Goal: Task Accomplishment & Management: Manage account settings

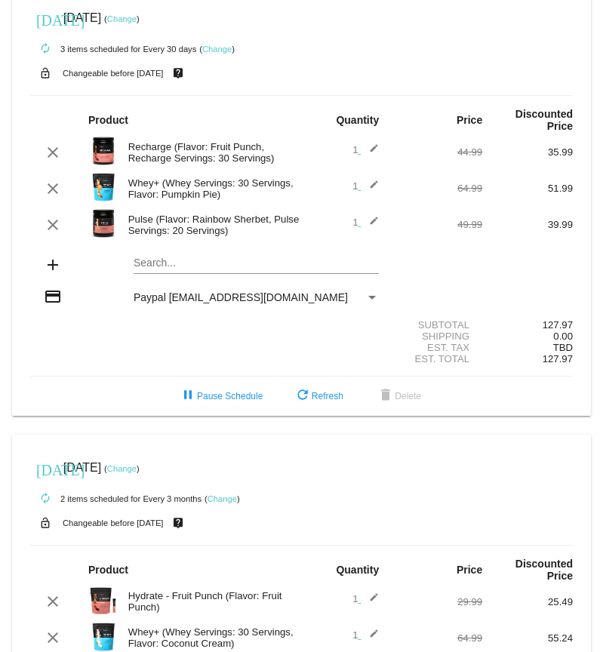
scroll to position [24, 0]
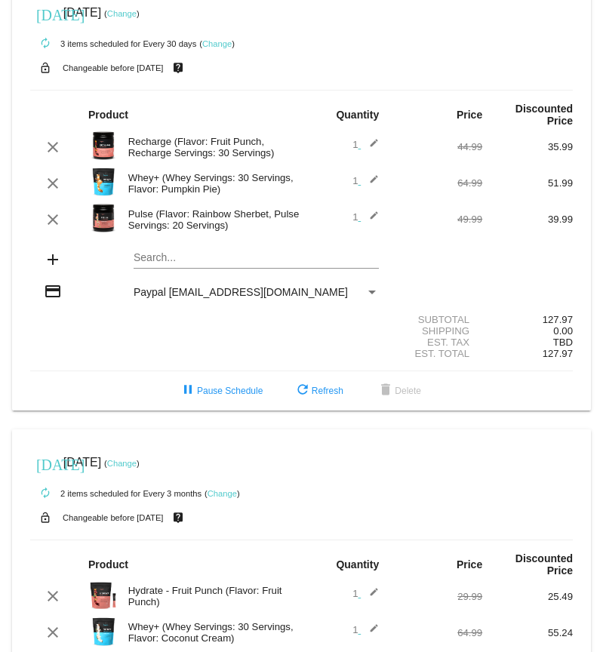
click at [368, 219] on mat-icon "edit" at bounding box center [370, 220] width 18 height 18
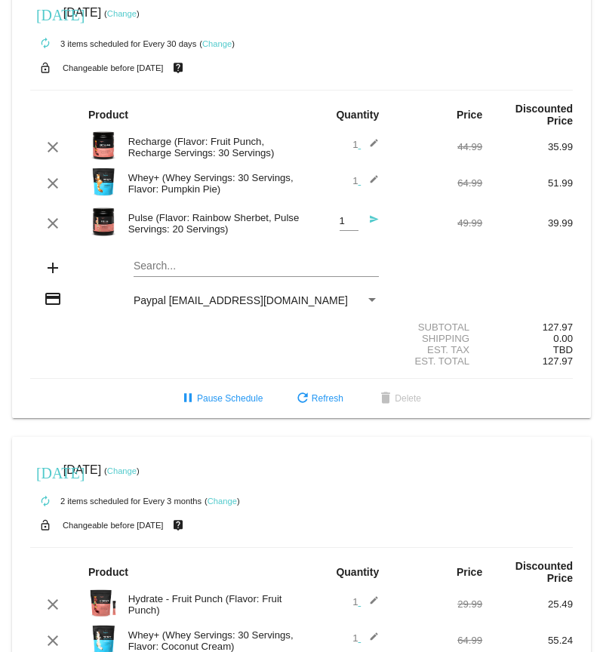
click at [221, 222] on div "Pulse (Flavor: Rainbow Sherbet, Pulse Servings: 20 Servings)" at bounding box center [211, 223] width 181 height 23
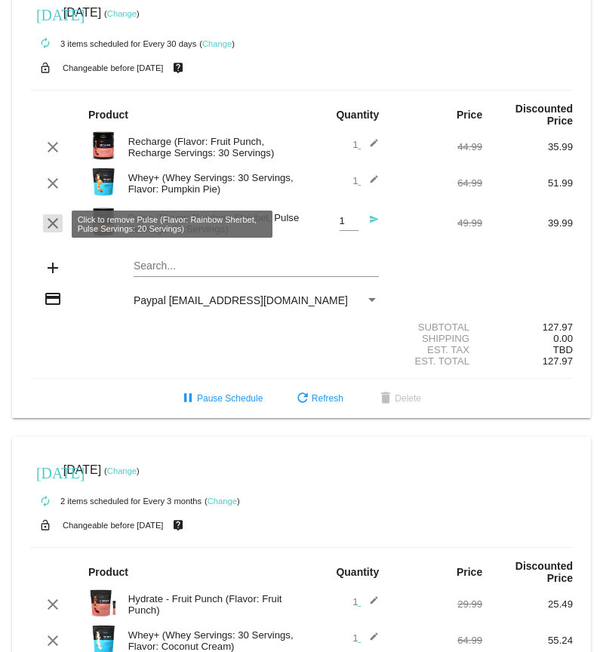
click at [47, 225] on mat-icon "clear" at bounding box center [53, 223] width 18 height 18
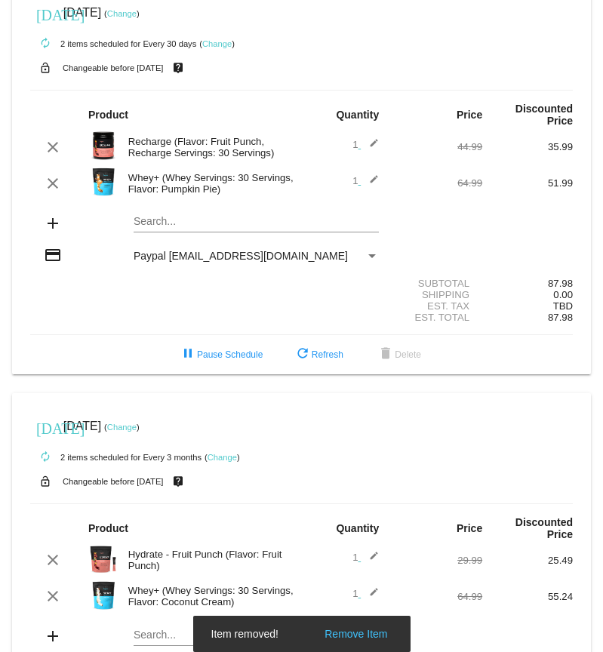
click at [51, 228] on mat-icon "add" at bounding box center [53, 223] width 18 height 18
click at [174, 223] on mat-card "[DATE] [DATE] ( Change ) autorenew 2 items scheduled for Every 30 days ( Change…" at bounding box center [301, 177] width 579 height 395
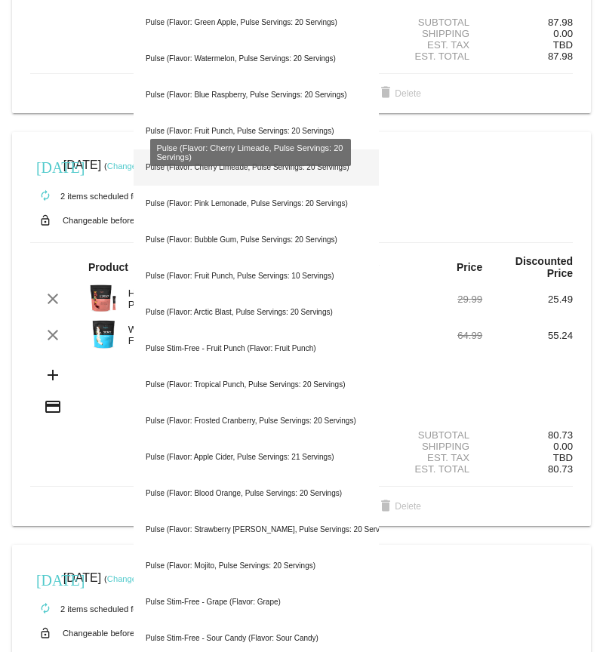
scroll to position [281, 0]
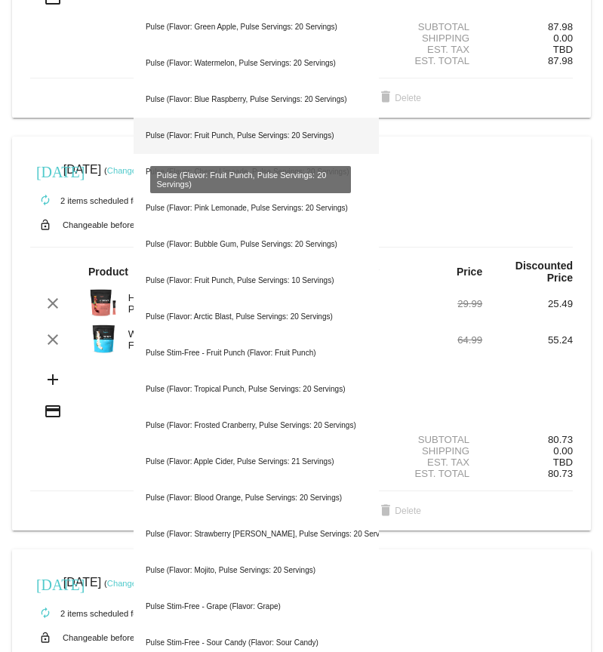
type input "pulse"
click at [248, 134] on div "Pulse (Flavor: Fruit Punch, Pulse Servings: 20 Servings)" at bounding box center [256, 136] width 245 height 36
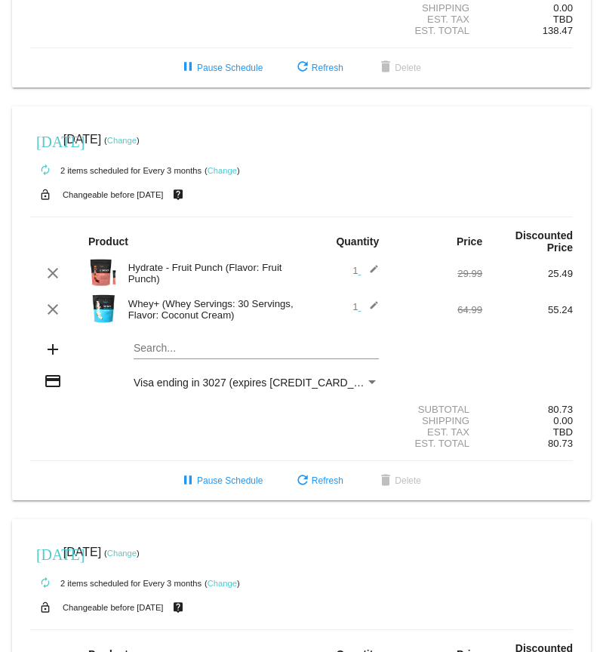
scroll to position [351, 0]
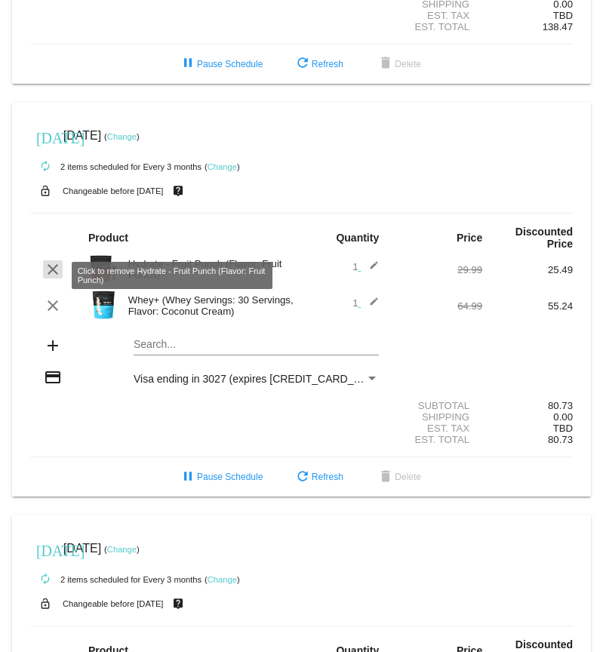
click at [51, 274] on mat-icon "clear" at bounding box center [53, 269] width 18 height 18
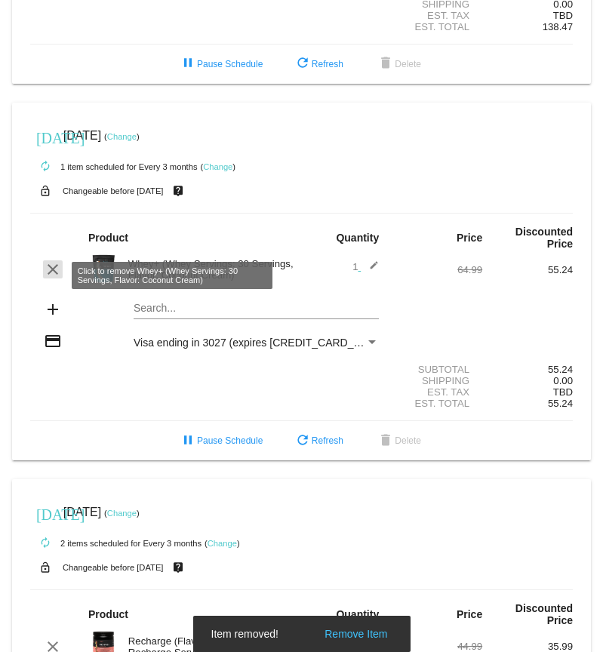
click at [52, 279] on mat-icon "clear" at bounding box center [53, 269] width 18 height 18
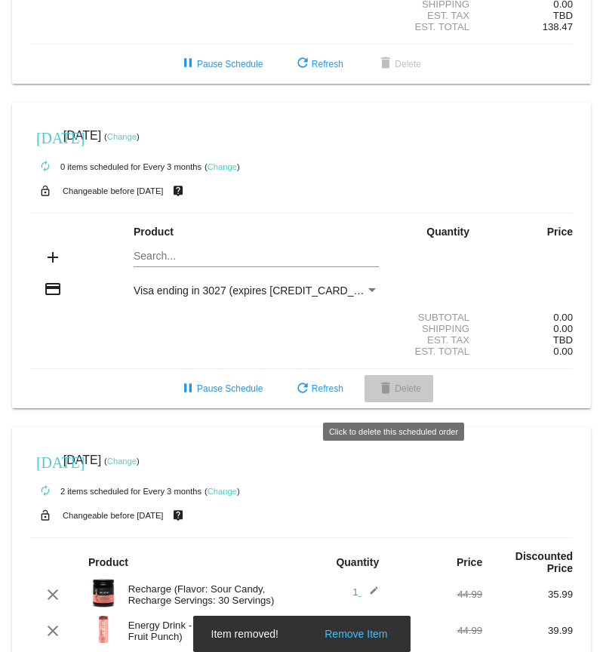
click at [399, 402] on button "delete Delete" at bounding box center [399, 388] width 69 height 27
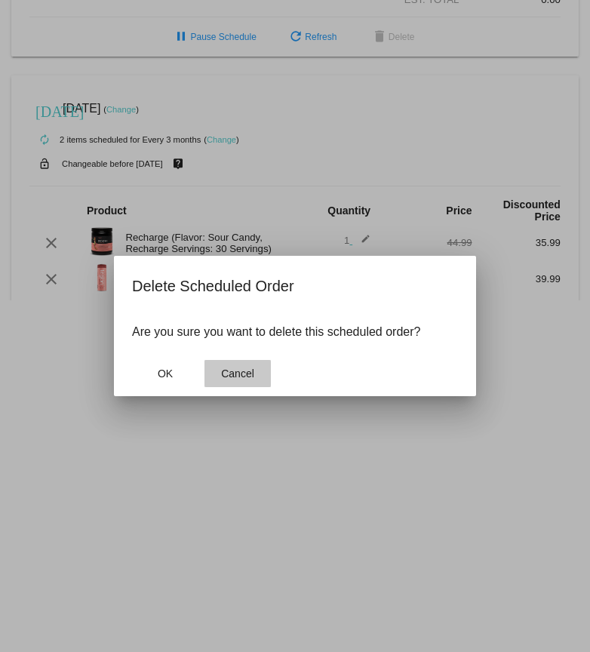
click at [242, 373] on span "Cancel" at bounding box center [237, 374] width 33 height 12
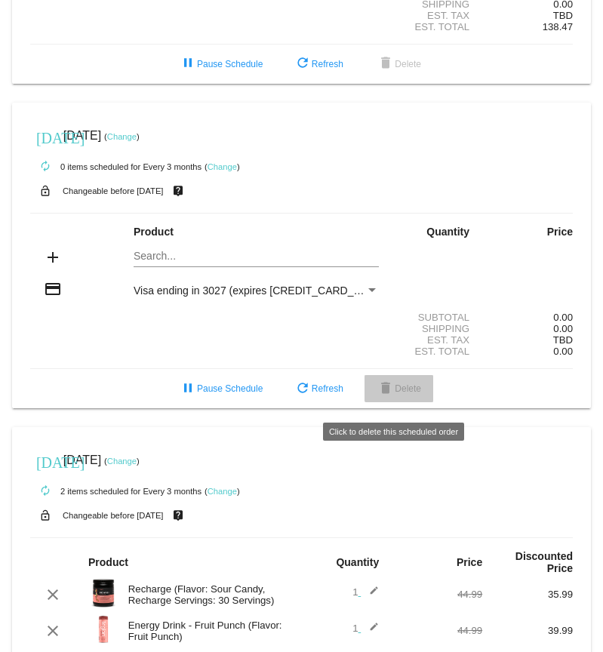
click at [405, 394] on span "delete Delete" at bounding box center [399, 388] width 45 height 11
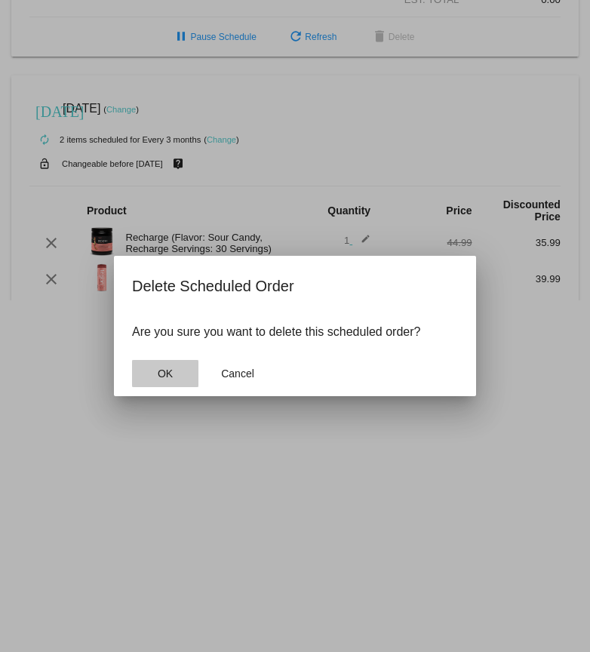
click at [178, 371] on button "OK" at bounding box center [165, 373] width 66 height 27
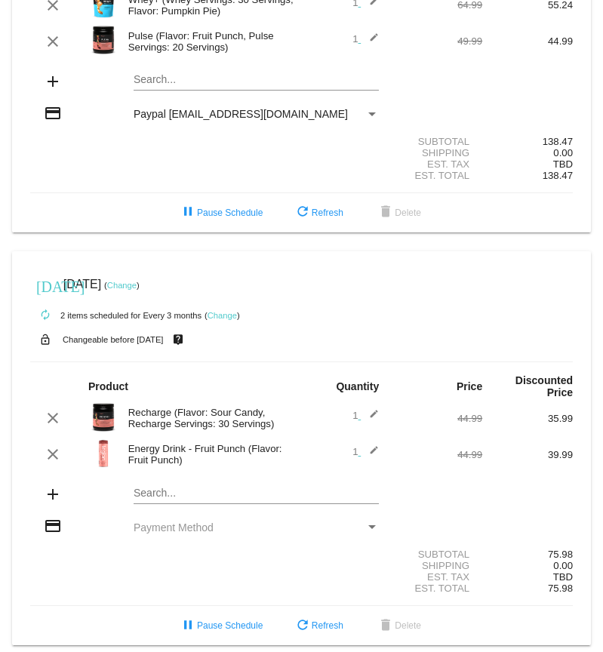
scroll to position [208, 0]
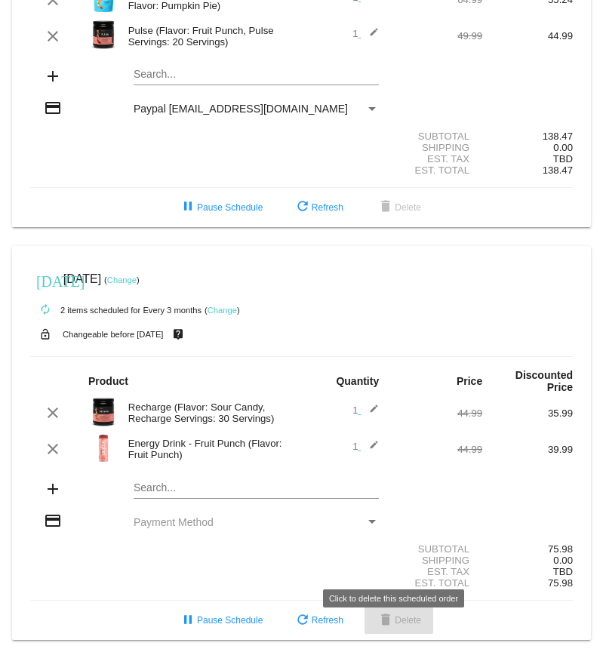
click at [411, 626] on span "delete Delete" at bounding box center [399, 620] width 45 height 11
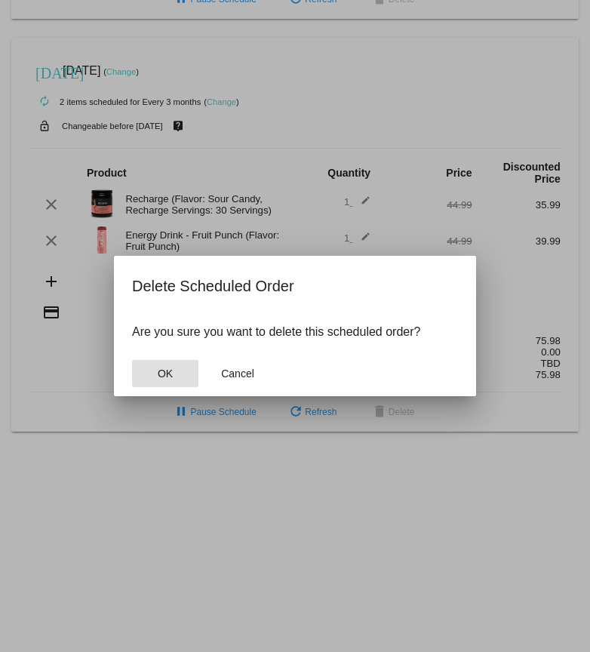
click at [172, 374] on span "OK" at bounding box center [165, 374] width 15 height 12
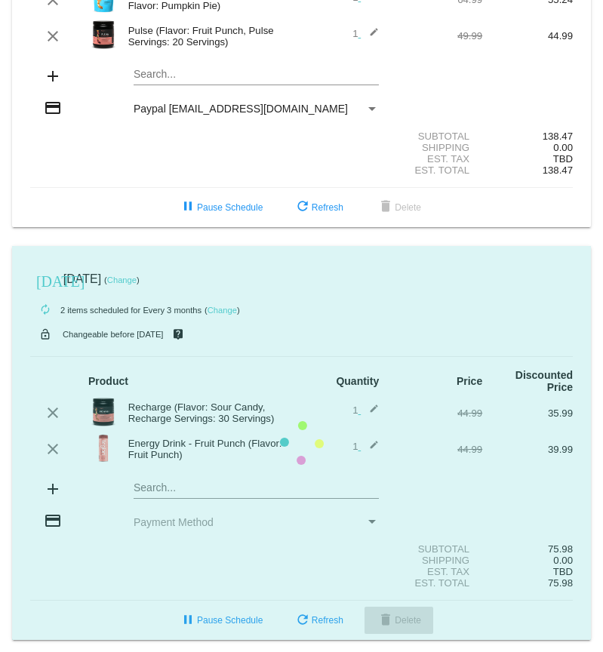
scroll to position [0, 0]
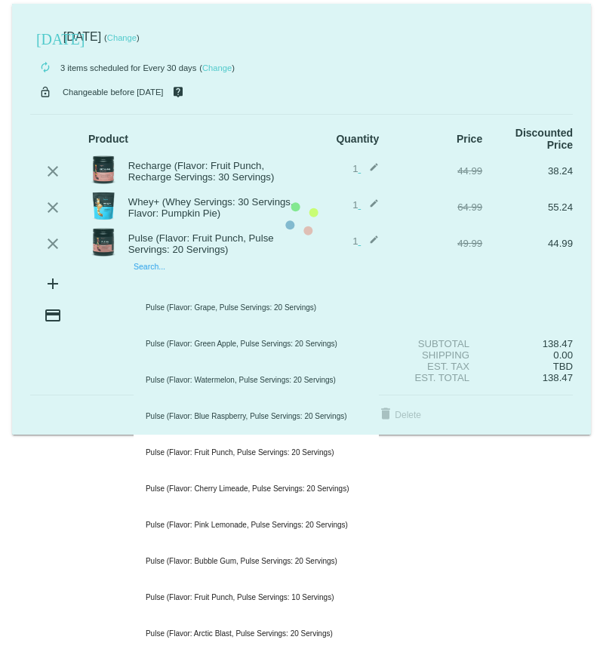
click at [178, 281] on mat-card "today Oct 18 2025 ( Change ) autorenew 3 items scheduled for Every 30 days ( Ch…" at bounding box center [301, 219] width 579 height 431
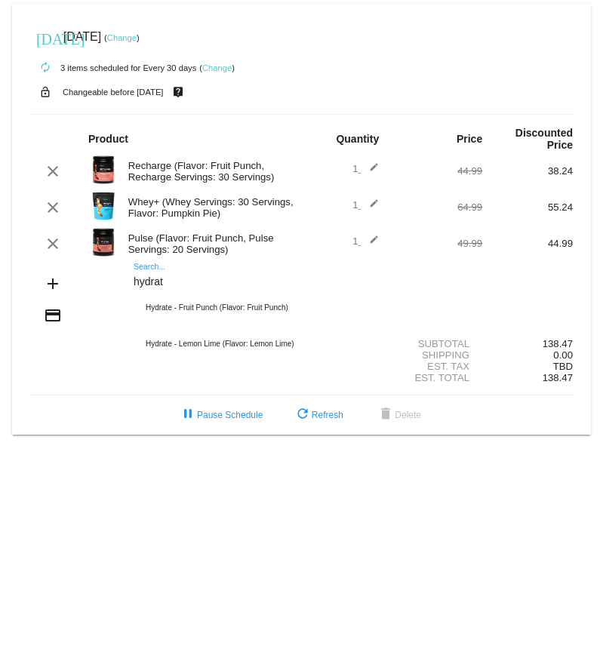
click at [176, 282] on input "hydrat" at bounding box center [256, 282] width 245 height 12
type input "h"
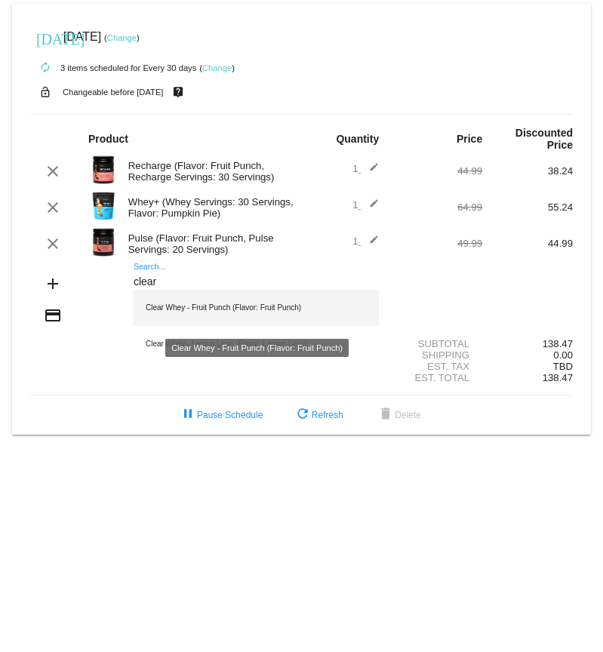
type input "clear"
click at [202, 310] on div "Clear Whey - Fruit Punch (Flavor: Fruit Punch)" at bounding box center [256, 308] width 245 height 36
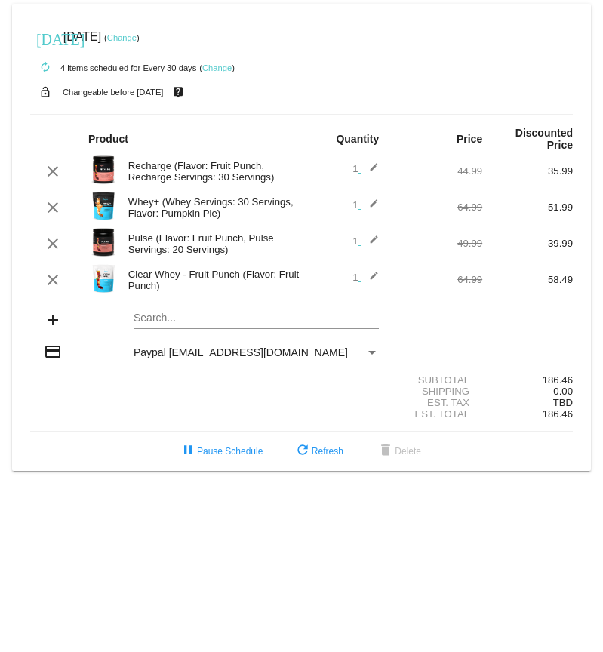
click at [103, 488] on body "today Oct 18 2025 ( Change ) autorenew 4 items scheduled for Every 30 days ( Ch…" at bounding box center [301, 326] width 603 height 652
click at [137, 37] on link "Change" at bounding box center [121, 37] width 29 height 9
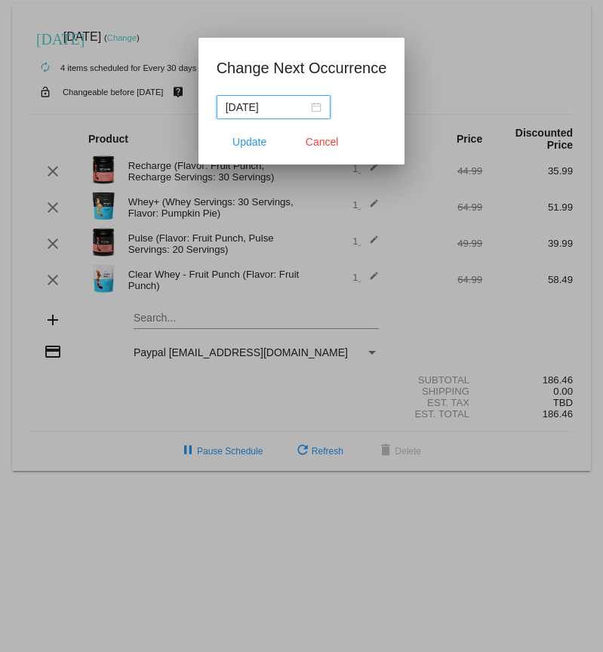
click at [303, 106] on div "2025-10-18" at bounding box center [274, 107] width 96 height 17
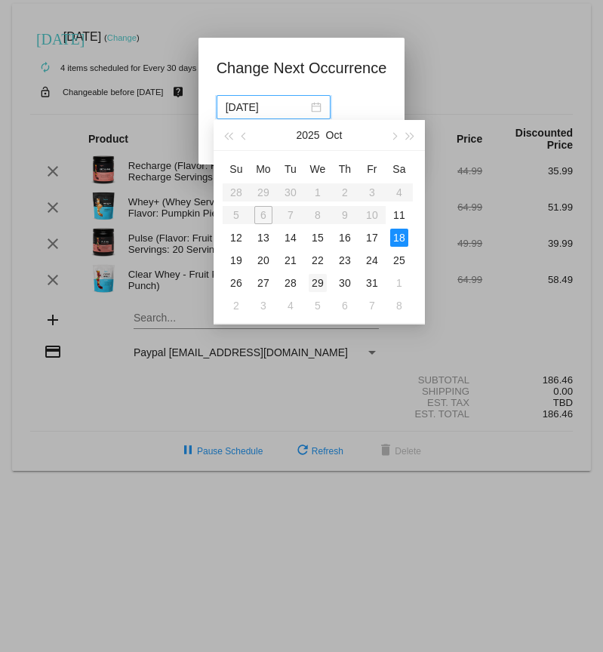
click at [322, 281] on div "29" at bounding box center [318, 283] width 18 height 18
type input "2025-10-29"
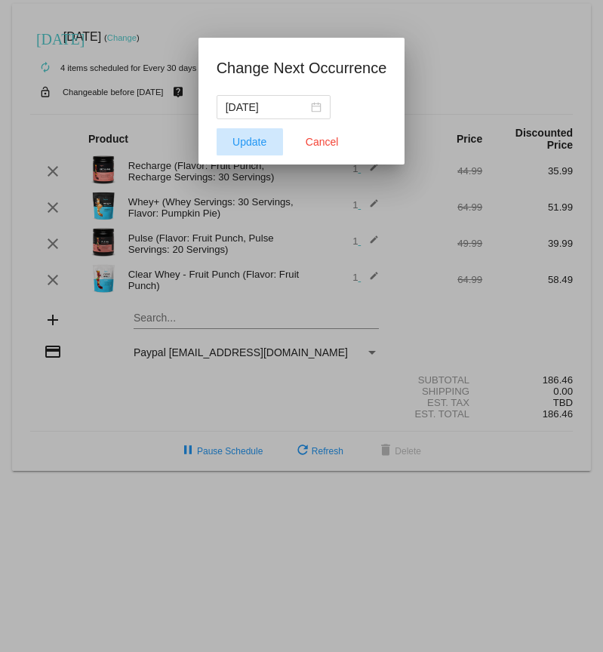
click at [232, 143] on span "Update" at bounding box center [249, 142] width 34 height 12
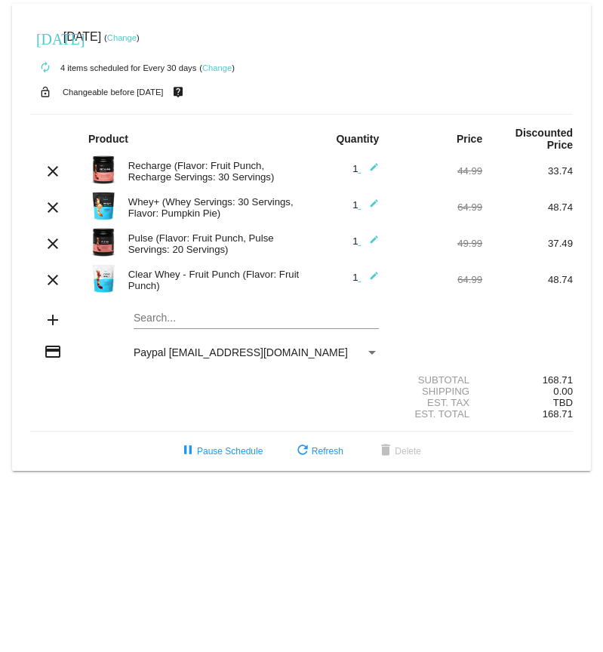
click at [218, 69] on link "Change" at bounding box center [216, 67] width 29 height 9
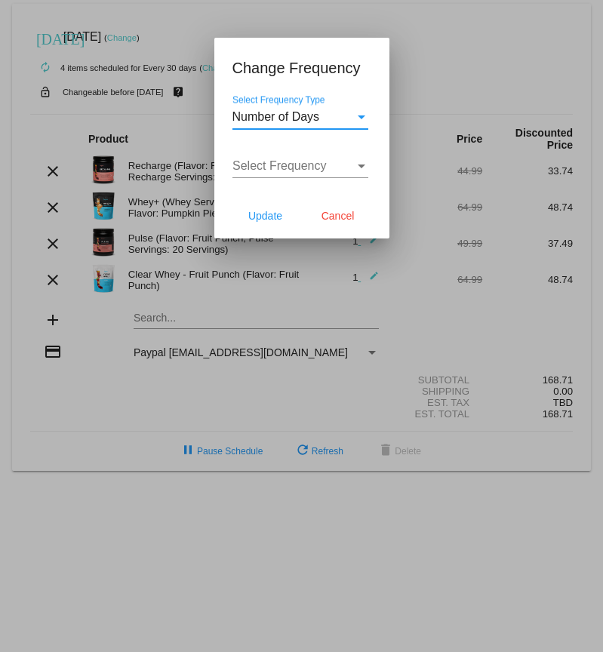
click at [365, 111] on div "Select Frequency Type" at bounding box center [362, 117] width 14 height 14
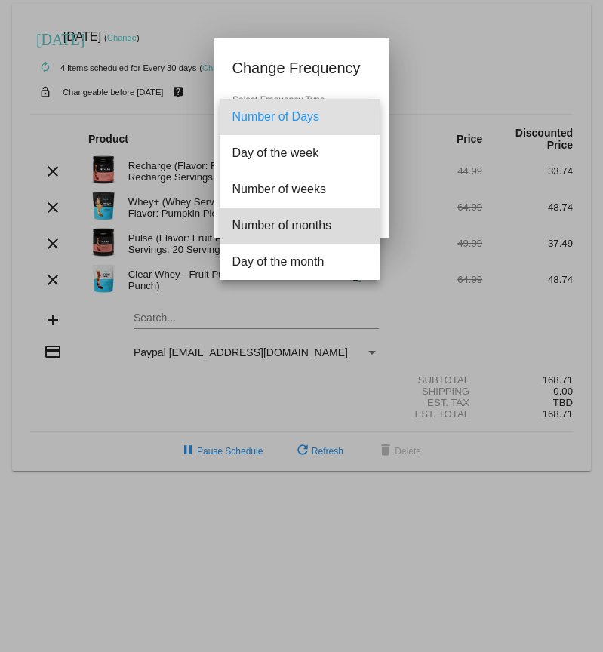
click at [344, 213] on span "Number of months" at bounding box center [300, 226] width 136 height 36
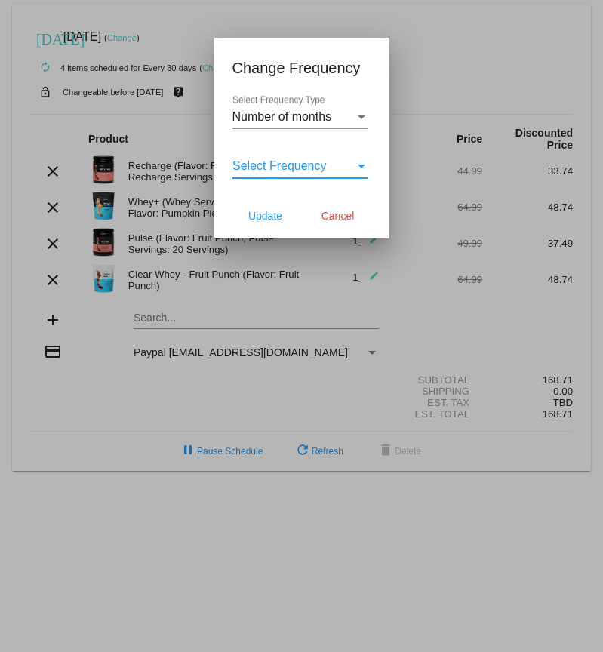
click at [356, 166] on div "Select Frequency" at bounding box center [362, 166] width 14 height 14
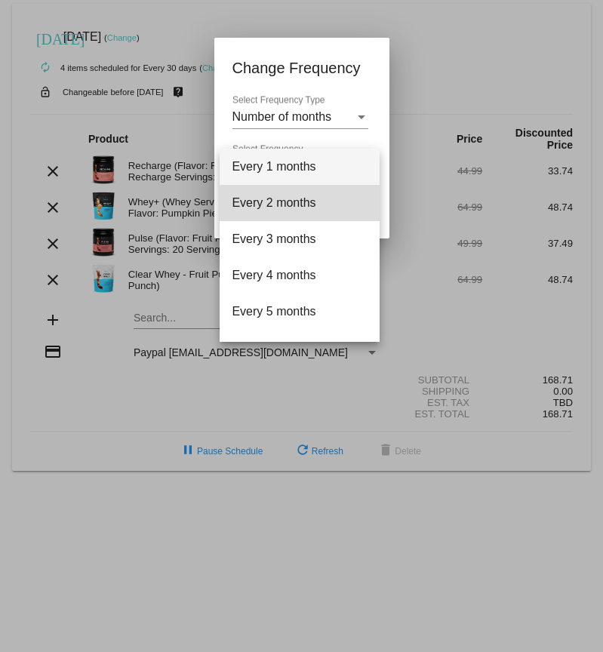
click at [303, 209] on span "Every 2 months" at bounding box center [300, 203] width 136 height 36
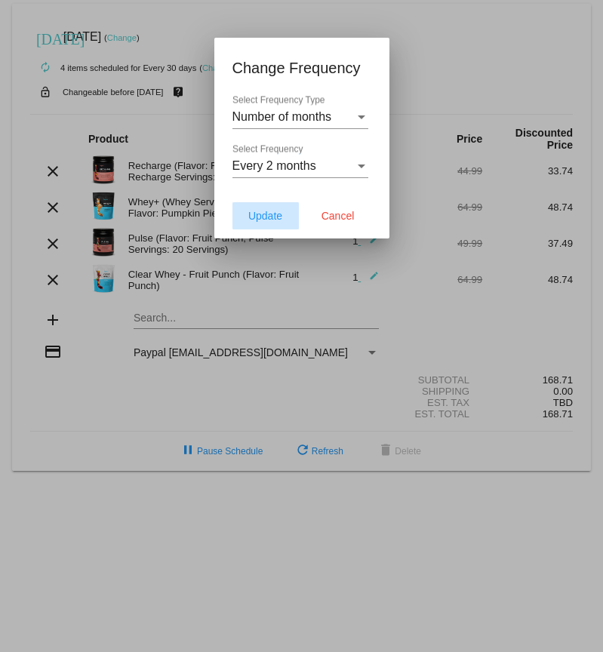
click at [276, 218] on span "Update" at bounding box center [265, 216] width 34 height 12
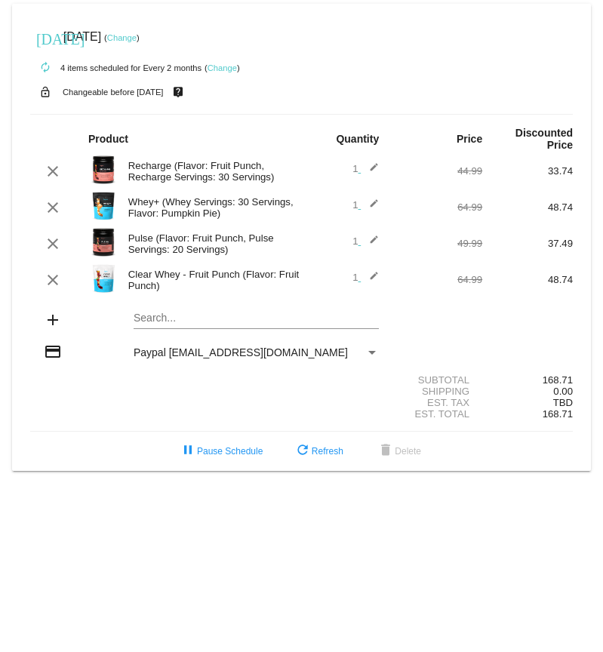
click at [194, 325] on mat-card "[DATE] [DATE] ( Change ) autorenew 4 items scheduled for Every 2 months ( Chang…" at bounding box center [301, 237] width 579 height 467
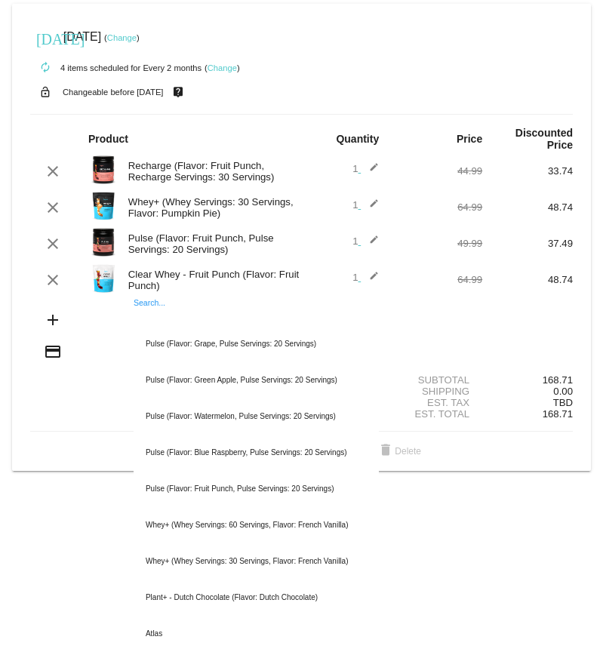
click at [535, 366] on section "Subtotal 168.71 Shipping 0.00 Est. Tax TBD Est. Total 168.71" at bounding box center [301, 397] width 543 height 69
